Goal: Use online tool/utility: Utilize a website feature to perform a specific function

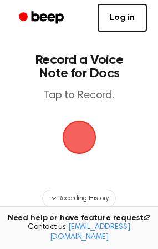
click at [87, 139] on span "button" at bounding box center [78, 137] width 61 height 61
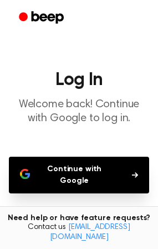
click at [132, 172] on icon "button" at bounding box center [135, 175] width 6 height 7
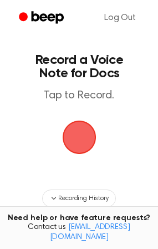
click at [81, 141] on span "button" at bounding box center [79, 137] width 62 height 62
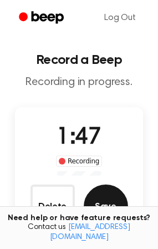
click at [114, 197] on button "Save" at bounding box center [106, 206] width 44 height 44
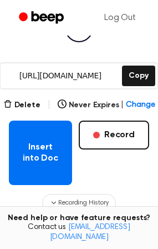
scroll to position [151, 0]
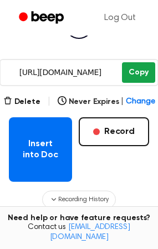
click at [143, 72] on button "Copy" at bounding box center [138, 72] width 33 height 21
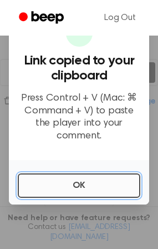
click at [93, 179] on button "OK" at bounding box center [79, 185] width 123 height 24
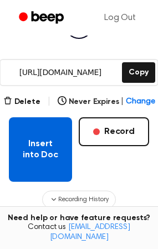
click at [54, 164] on button "Insert into Doc" at bounding box center [40, 149] width 63 height 64
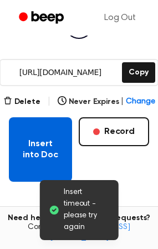
click at [34, 164] on button "Insert into Doc" at bounding box center [40, 149] width 63 height 64
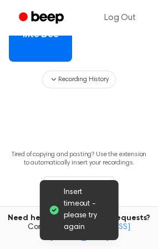
scroll to position [257, 0]
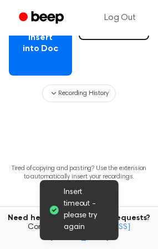
drag, startPoint x: 157, startPoint y: 180, endPoint x: 167, endPoint y: 202, distance: 23.8
click at [158, 202] on html "Log Out Insert timeout - please try again Your Recording is Ready Copy the link…" at bounding box center [79, 15] width 158 height 544
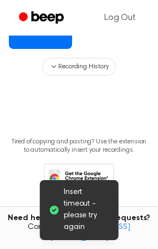
scroll to position [294, 0]
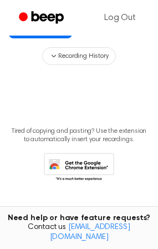
click at [78, 165] on icon at bounding box center [79, 168] width 71 height 31
